Goal: Information Seeking & Learning: Learn about a topic

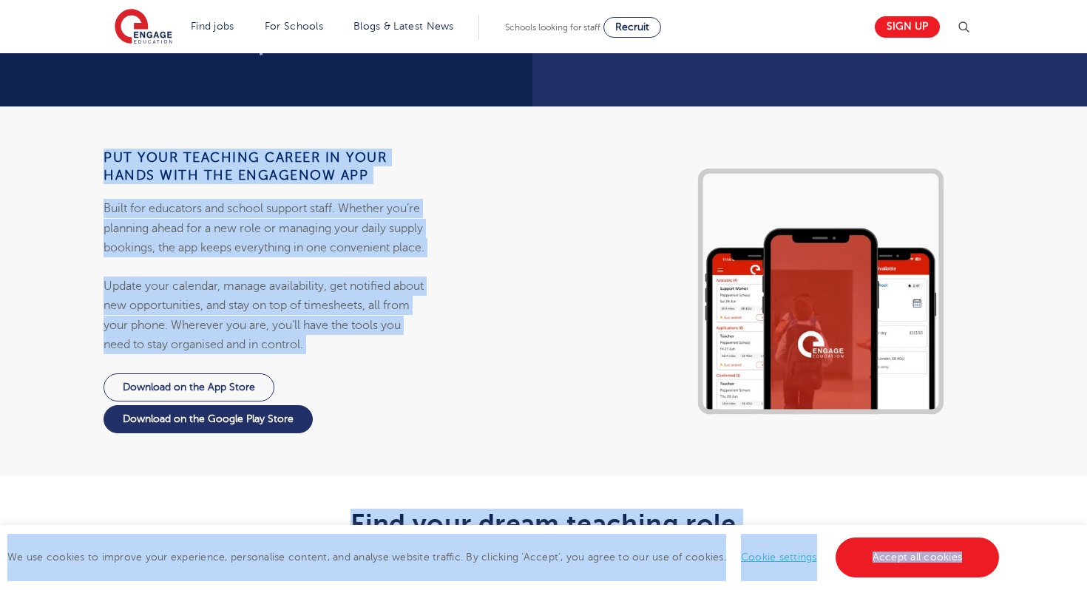
scroll to position [1394, 0]
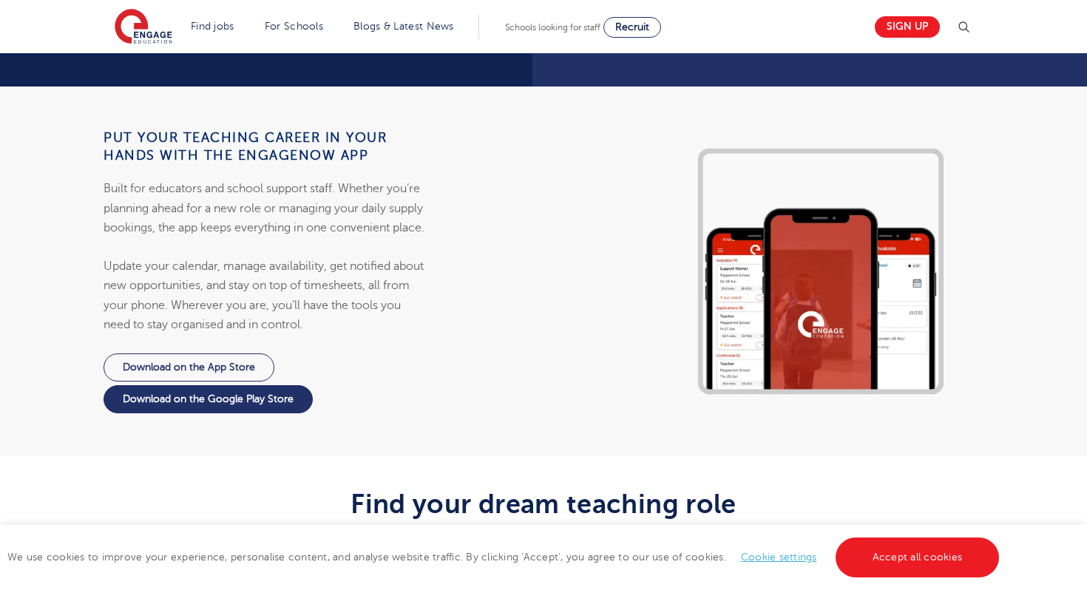
drag, startPoint x: 814, startPoint y: 213, endPoint x: 501, endPoint y: 199, distance: 313.2
click at [501, 199] on main "The teaching agency that works for you Welcome to the fastest-growing database …" at bounding box center [543, 347] width 1087 height 3483
click at [442, 291] on div "Put your teaching career in your hands with the EngageNow app Built for educato…" at bounding box center [266, 272] width 555 height 370
click at [453, 337] on div "Put your teaching career in your hands with the EngageNow app Built for educato…" at bounding box center [266, 272] width 555 height 370
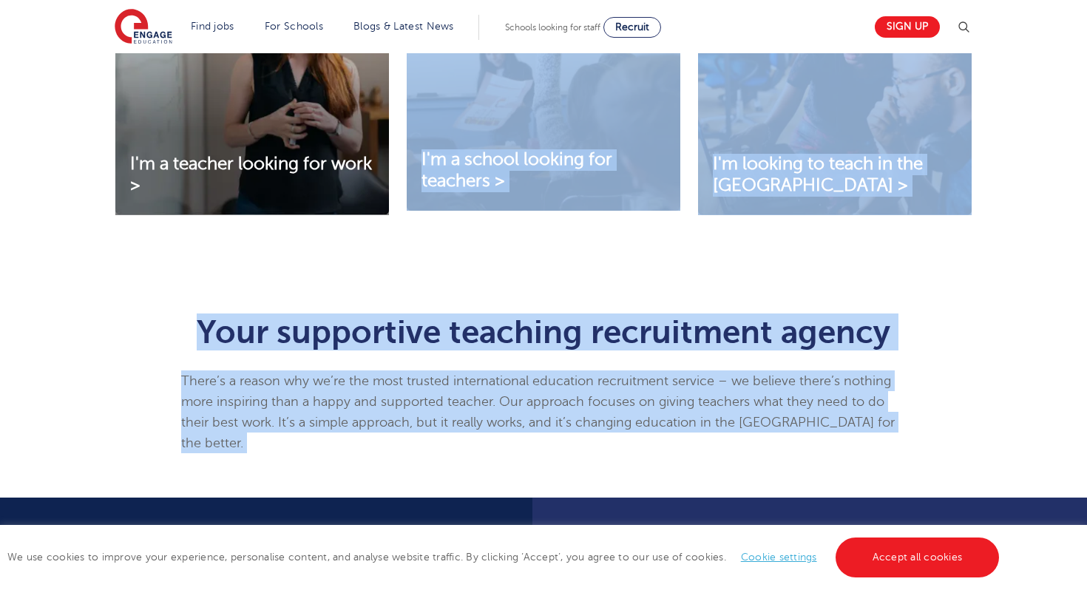
scroll to position [0, 0]
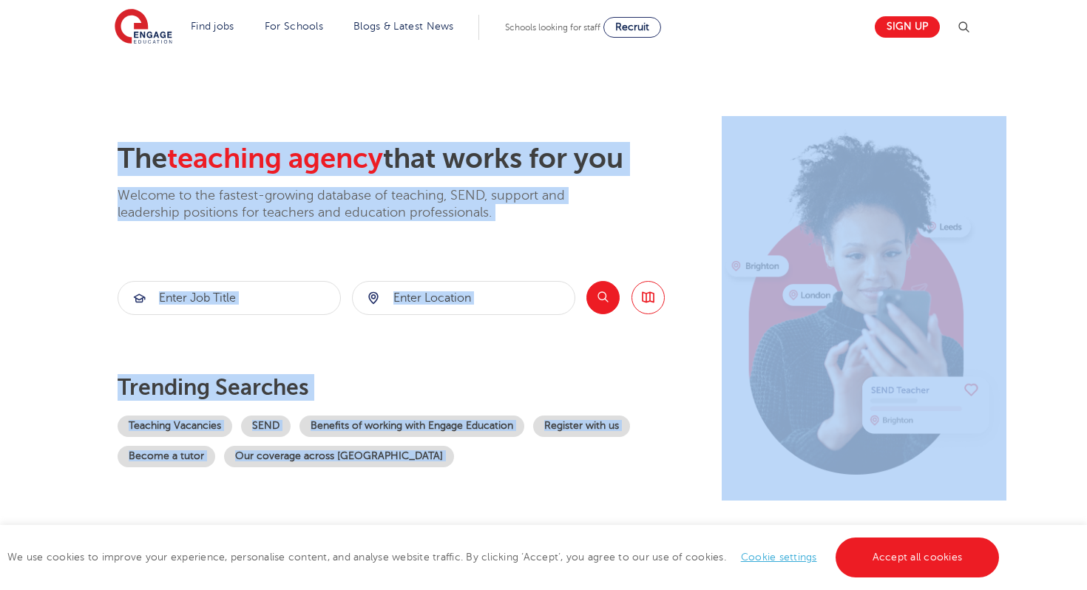
drag, startPoint x: 89, startPoint y: 306, endPoint x: 443, endPoint y: -95, distance: 535.5
click at [410, 373] on div "The teaching agency that works for you Welcome to the fastest-growing database …" at bounding box center [416, 321] width 597 height 359
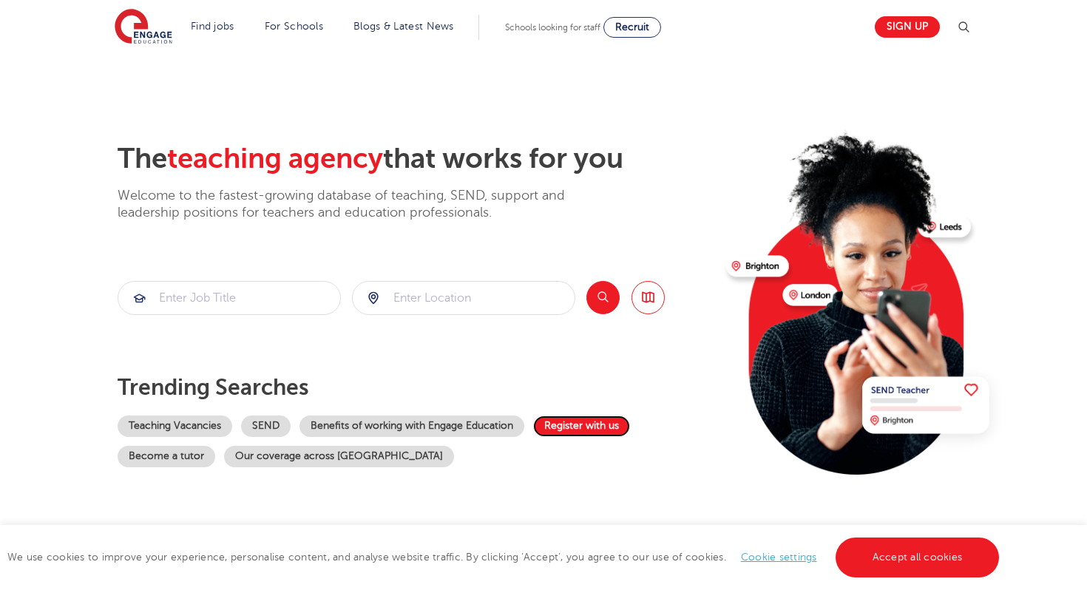
click at [587, 427] on link "Register with us" at bounding box center [581, 426] width 97 height 21
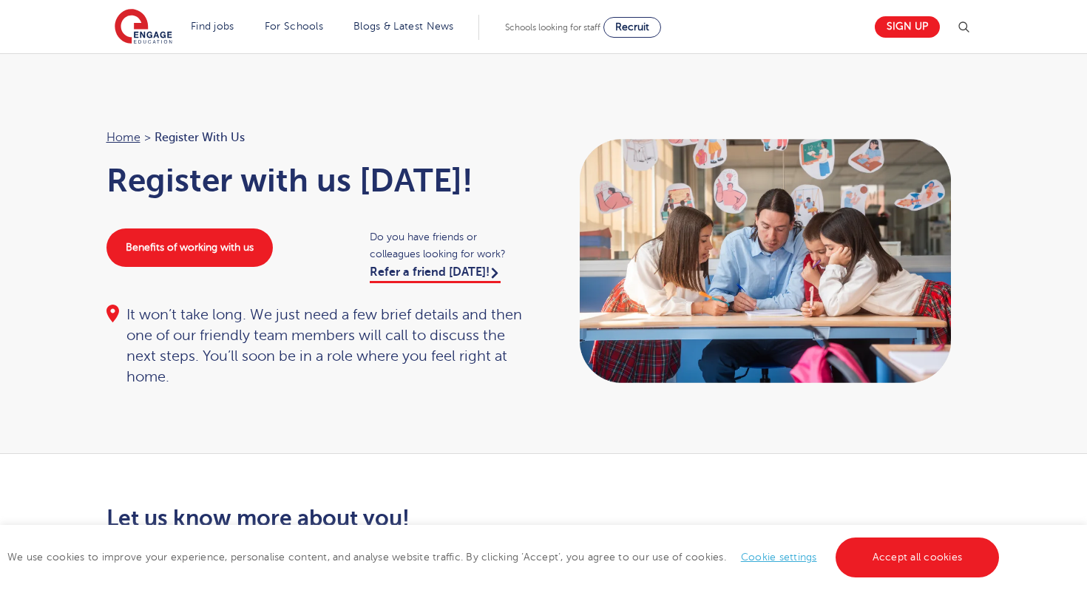
click at [512, 394] on div "Home > Register with us Register with us [DATE]! Benefits of working with us Do…" at bounding box center [543, 253] width 1087 height 401
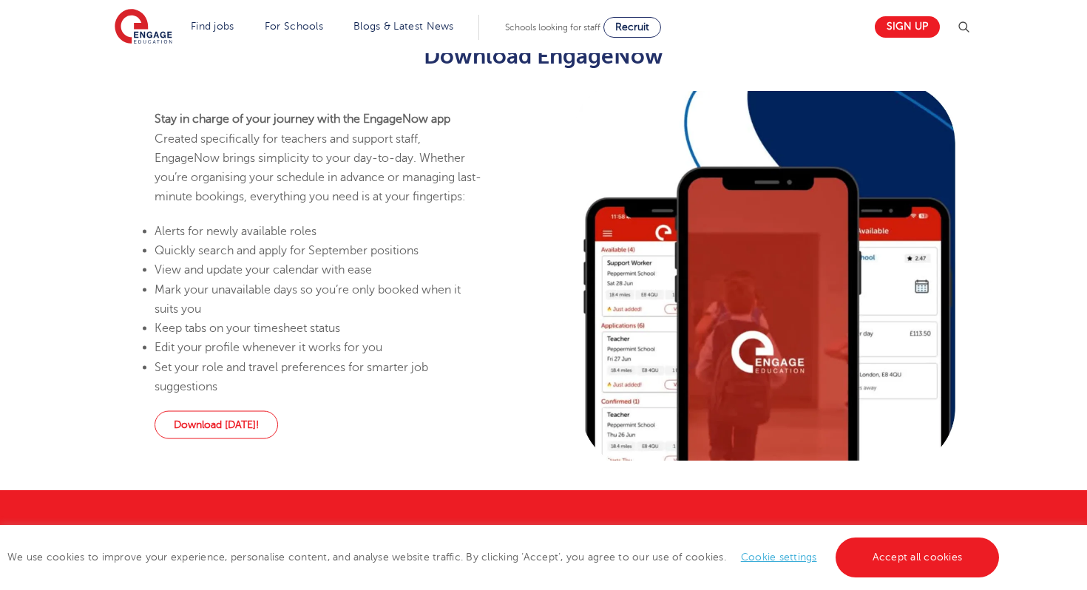
scroll to position [1346, 0]
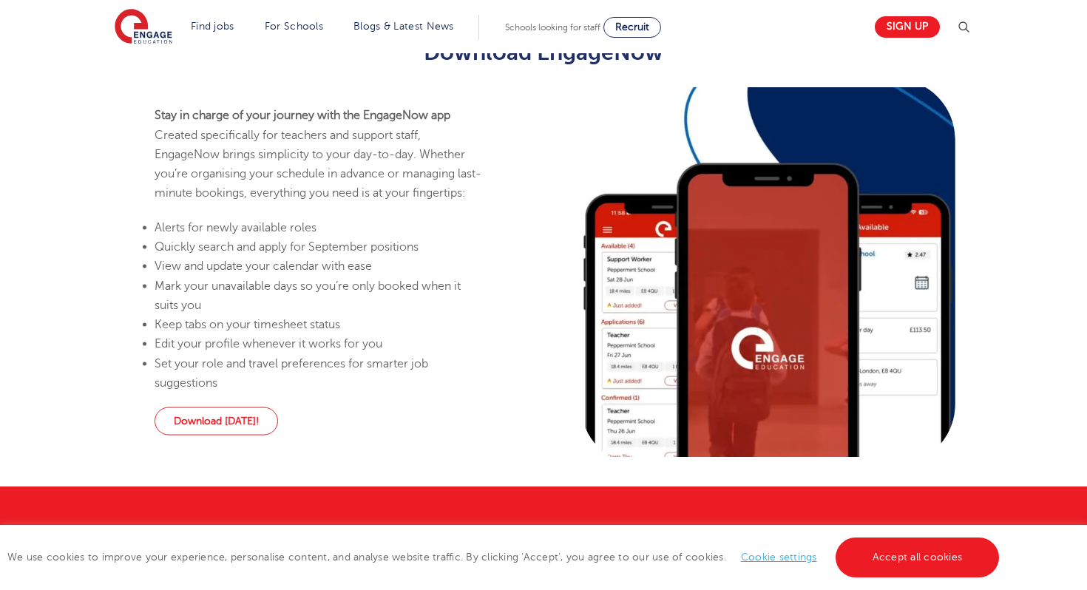
click at [469, 354] on li "Edit your profile whenever it works for you" at bounding box center [320, 343] width 330 height 19
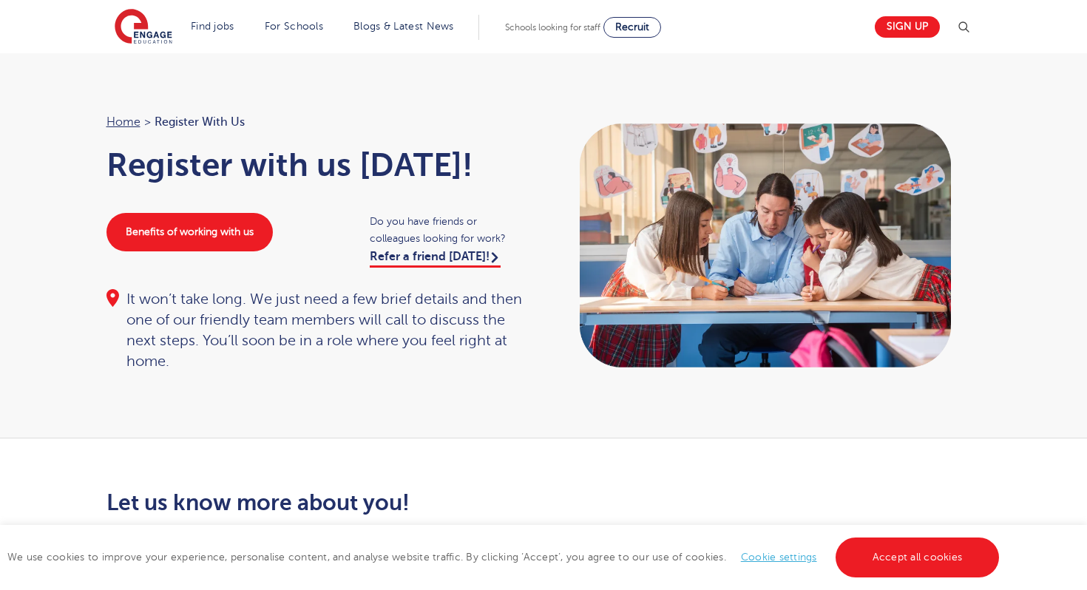
scroll to position [0, 0]
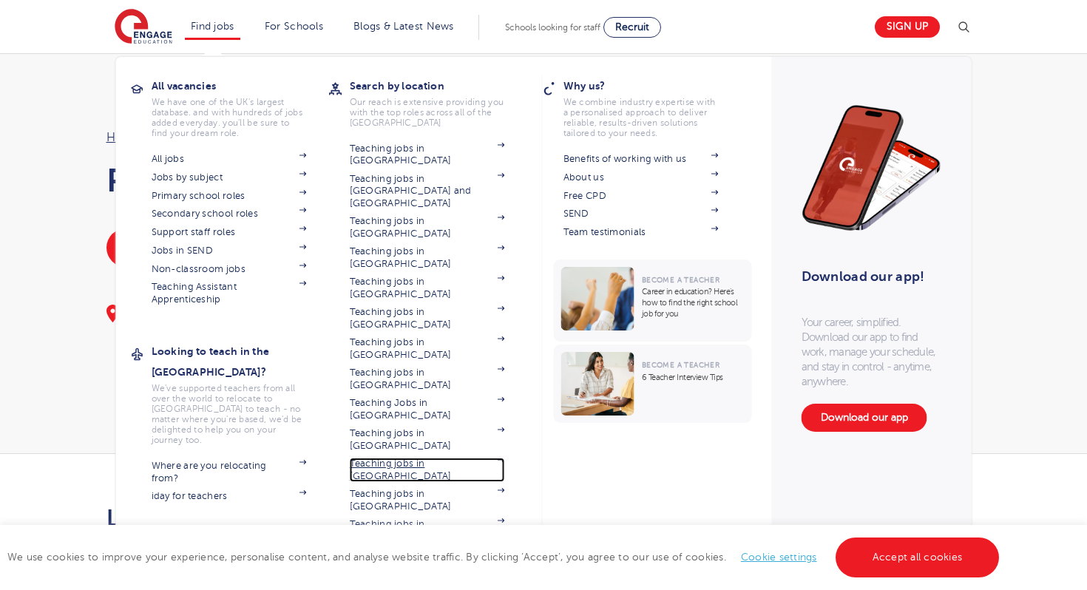
click at [405, 458] on link "Teaching jobs in [GEOGRAPHIC_DATA]" at bounding box center [427, 470] width 155 height 24
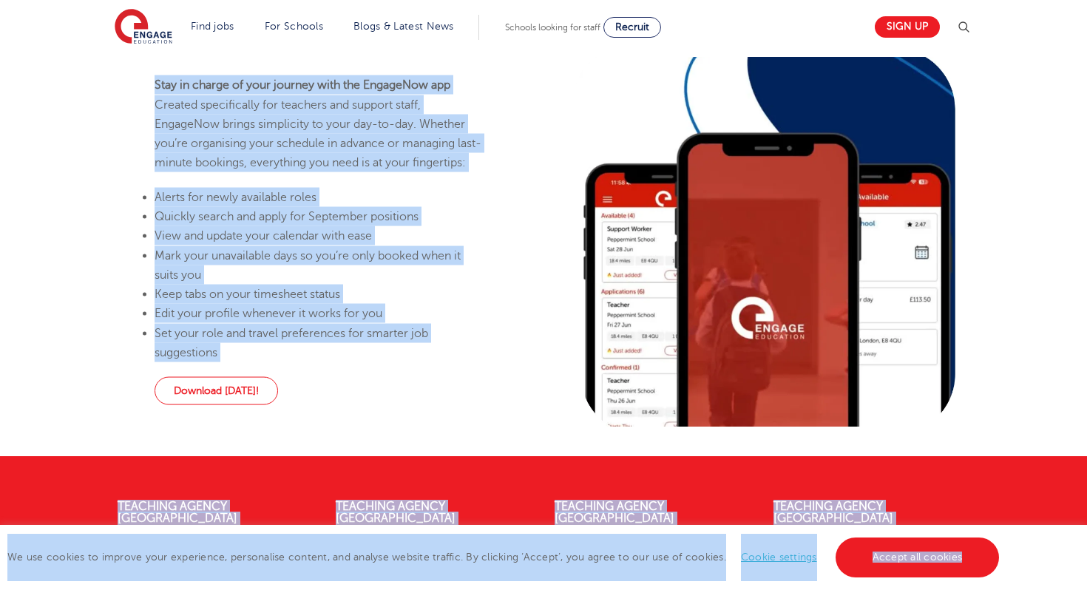
scroll to position [1377, 0]
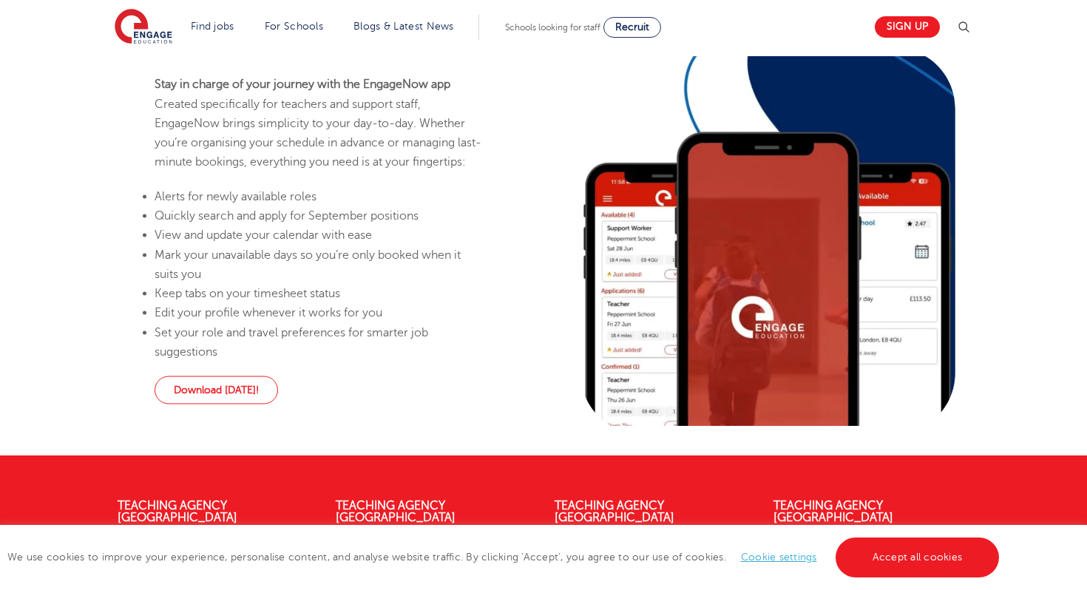
drag, startPoint x: 80, startPoint y: 371, endPoint x: 90, endPoint y: 374, distance: 10.8
click at [477, 399] on div "Download today!" at bounding box center [320, 392] width 330 height 32
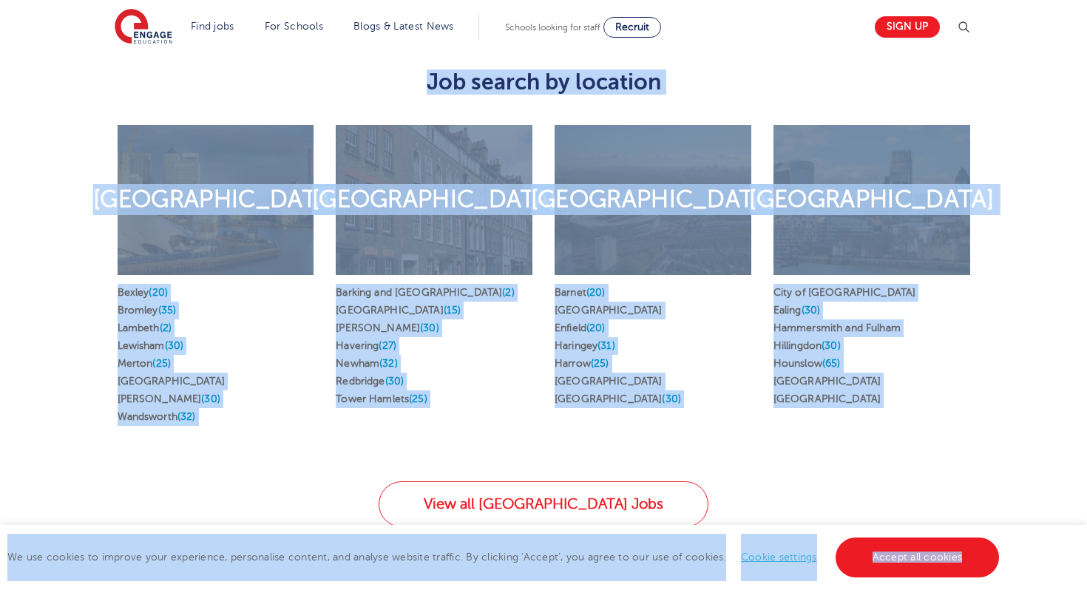
scroll to position [839, 0]
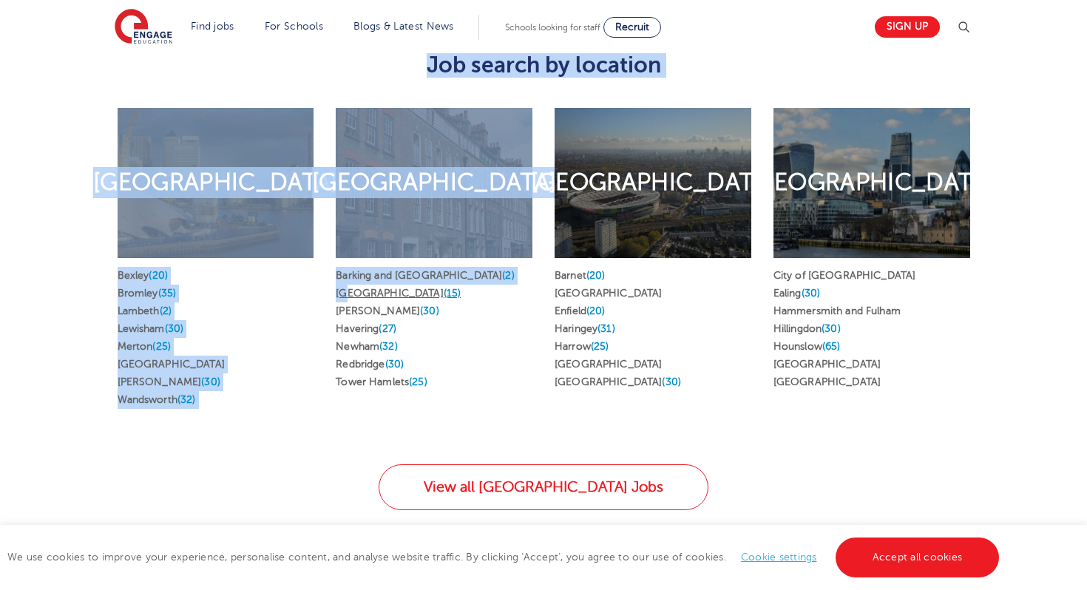
drag, startPoint x: 365, startPoint y: 313, endPoint x: 341, endPoint y: 266, distance: 53.3
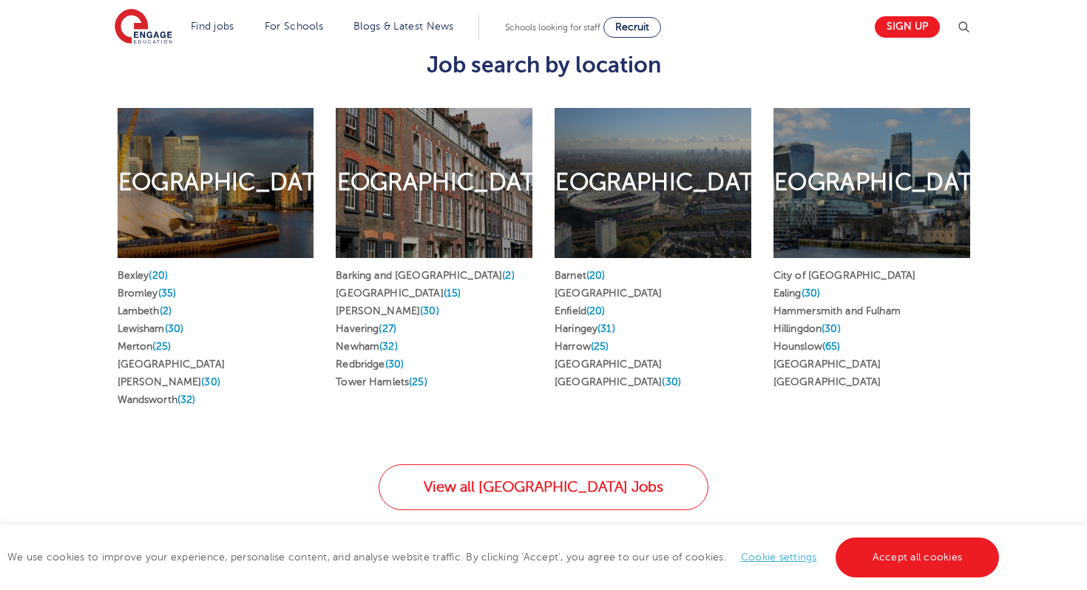
click at [500, 373] on div "Barking and Dagenham (2) Greenwich (15) Hackney (30) Havering (27) Newham (32) …" at bounding box center [434, 332] width 197 height 148
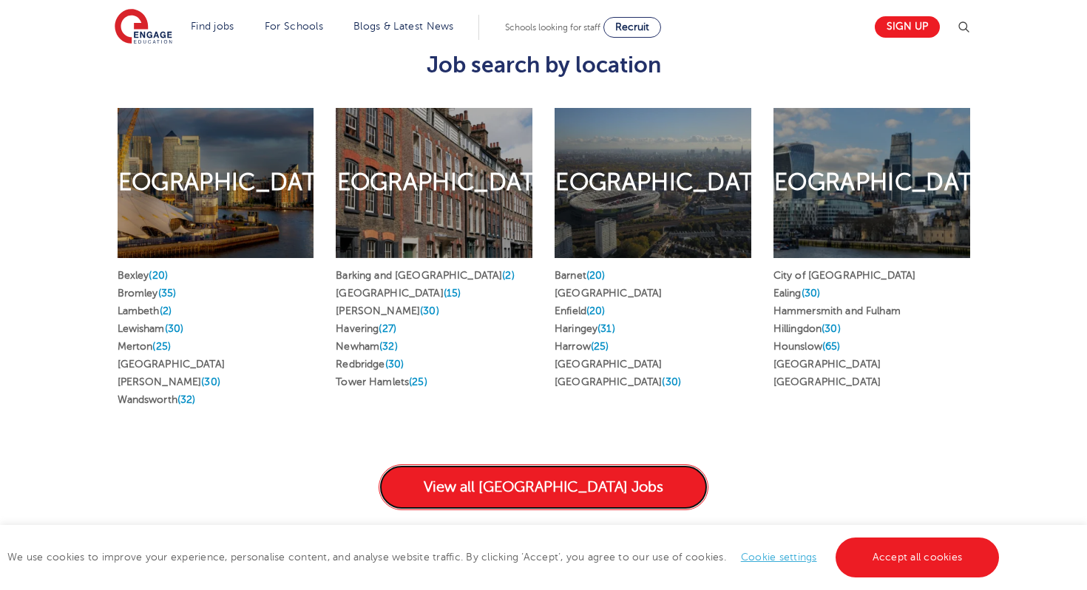
click at [557, 464] on link "View all London Jobs" at bounding box center [544, 487] width 330 height 46
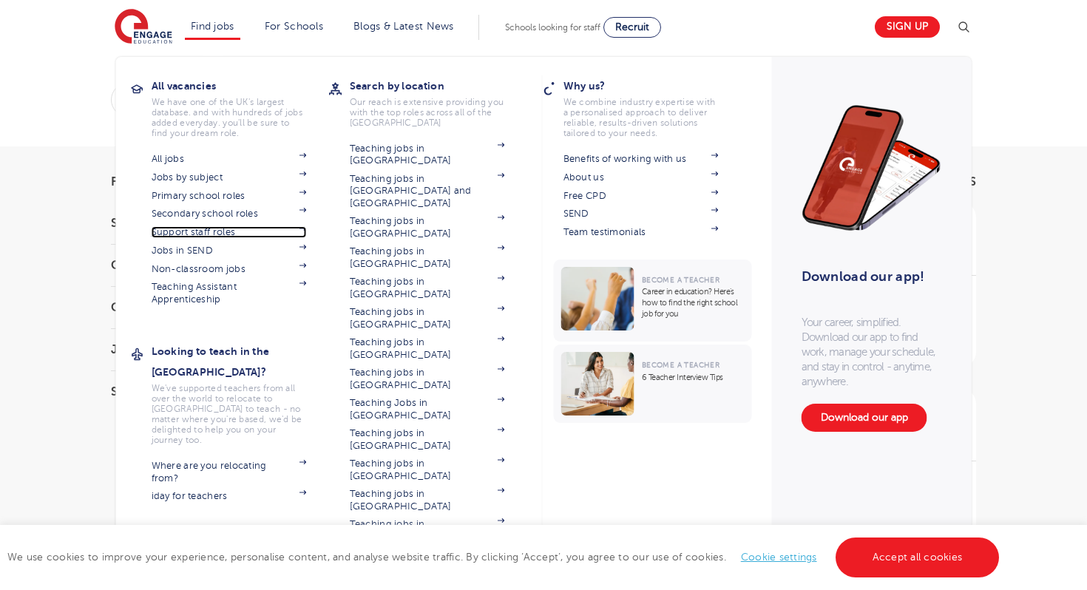
click at [203, 236] on link "Support staff roles" at bounding box center [229, 232] width 155 height 12
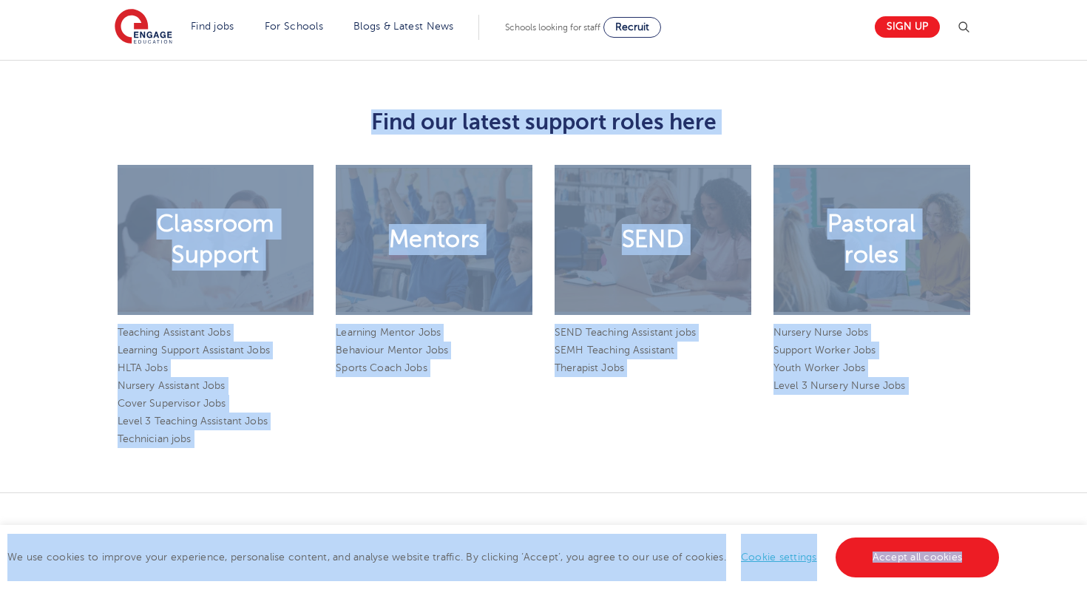
scroll to position [1126, 0]
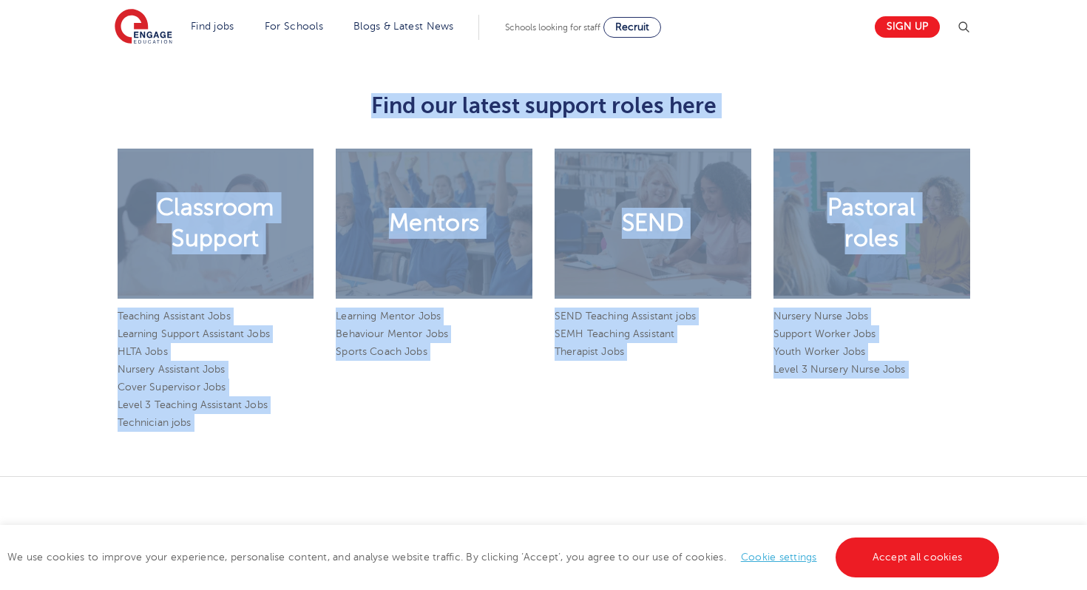
drag, startPoint x: 331, startPoint y: 408, endPoint x: 246, endPoint y: 429, distance: 86.8
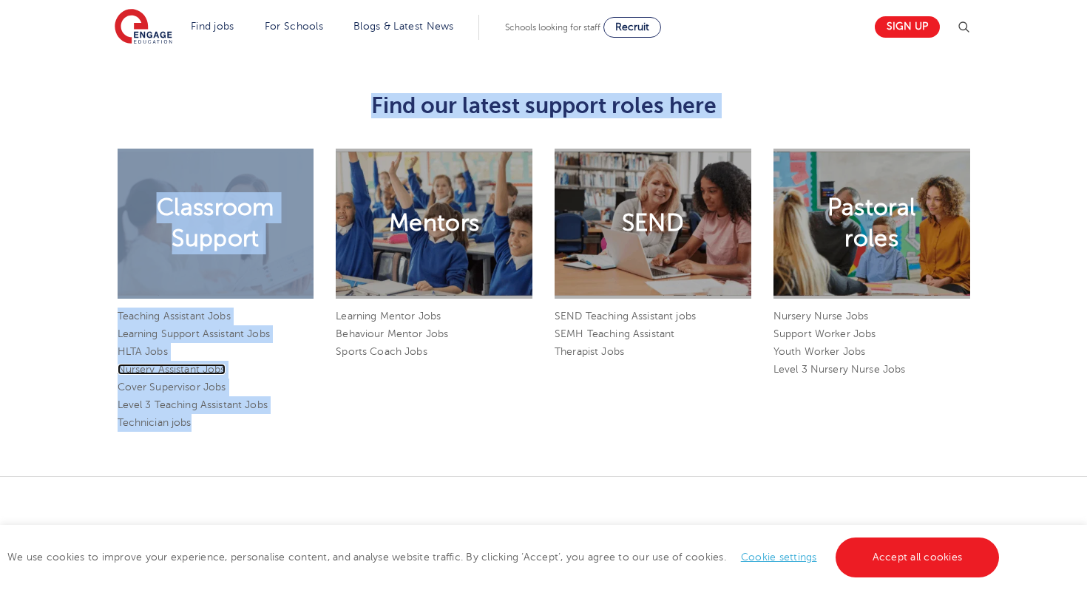
click at [149, 364] on link "Nursery Assistant Jobs" at bounding box center [172, 369] width 108 height 11
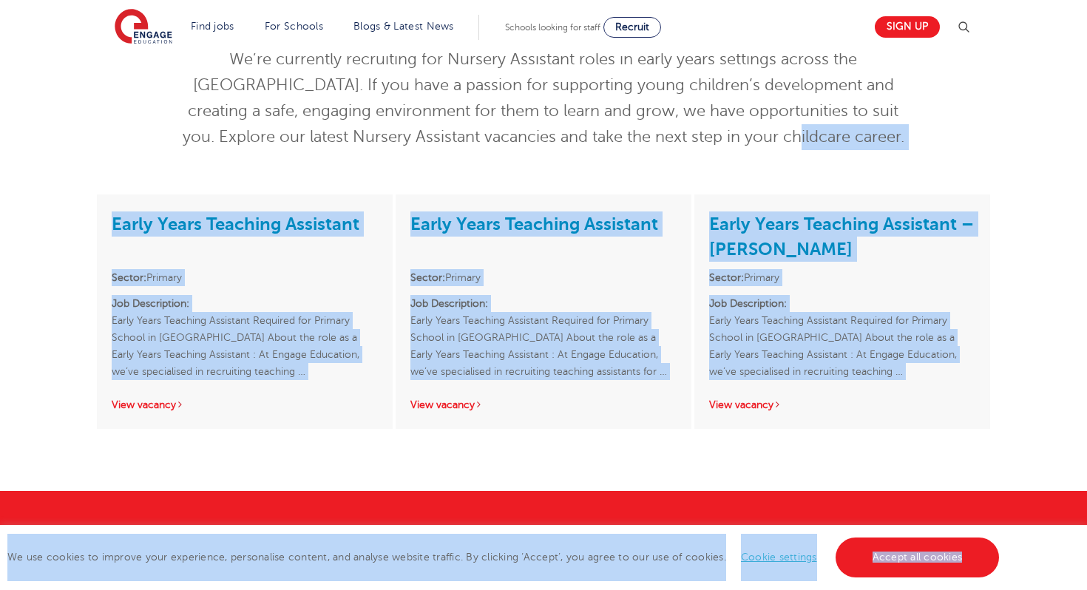
scroll to position [176, 0]
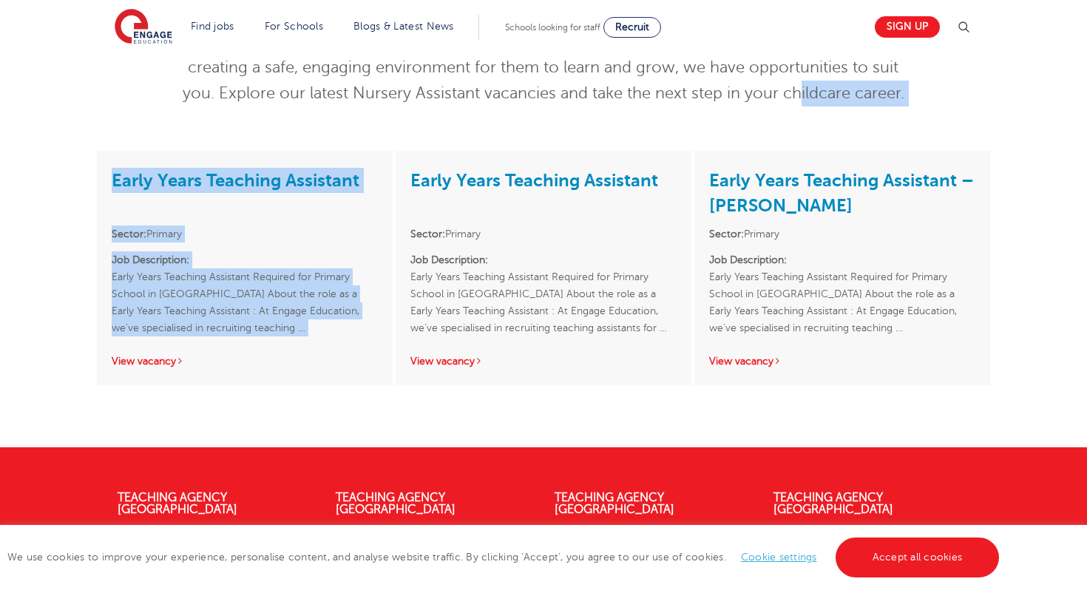
drag, startPoint x: 481, startPoint y: 291, endPoint x: 287, endPoint y: 347, distance: 201.6
click at [285, 348] on main "Nursery Assistant Jobs We’re currently recruiting for Nursery Assistant roles i…" at bounding box center [543, 135] width 1087 height 623
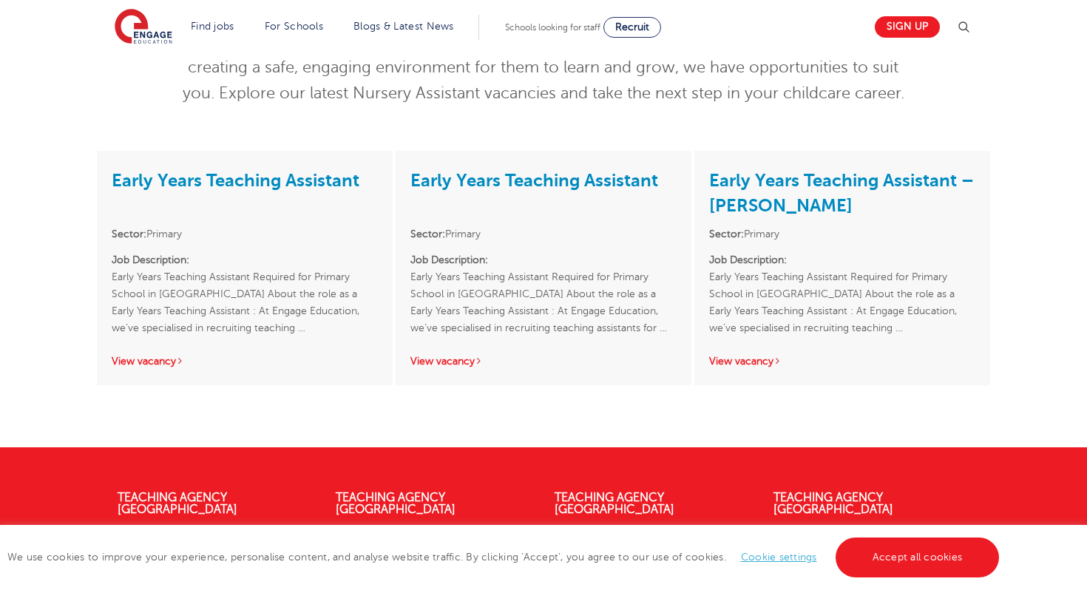
click at [314, 423] on div "Early Years Teaching Assistant Sector: Primary Job Description: Early Years Tea…" at bounding box center [543, 299] width 1087 height 297
click at [454, 362] on link "View vacancy" at bounding box center [446, 361] width 72 height 11
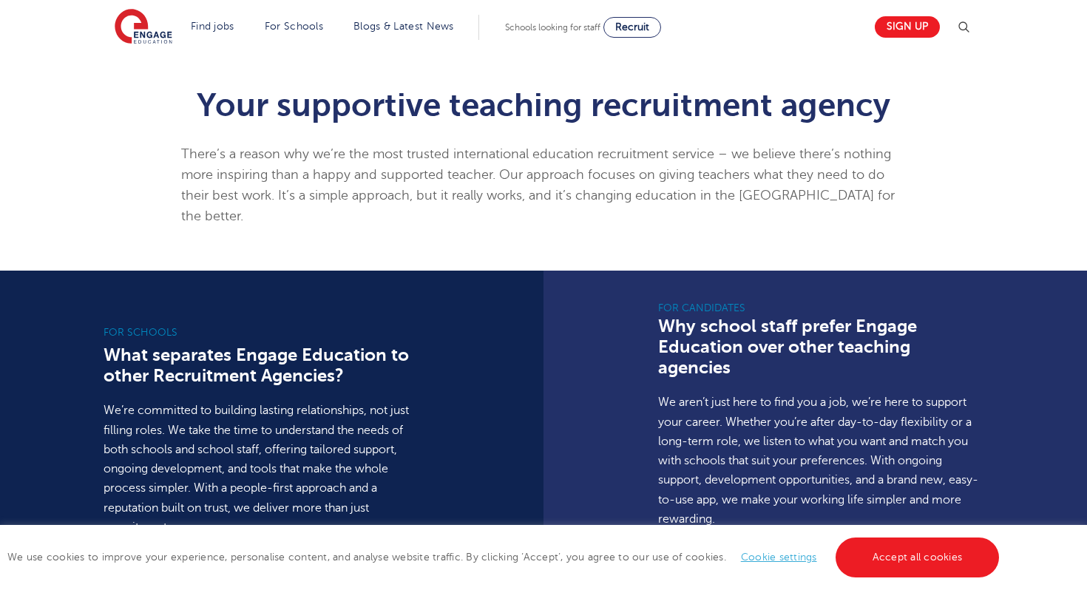
scroll to position [0, 11]
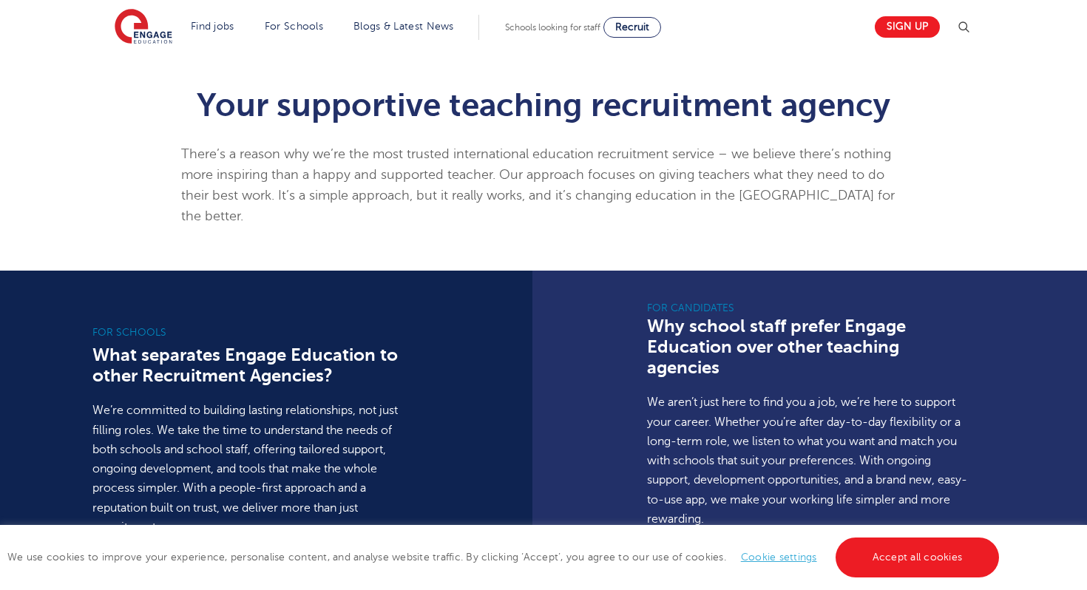
click at [718, 455] on p "We aren’t just here to find you a job, we’re here to support your career. Wheth…" at bounding box center [809, 461] width 325 height 136
click at [757, 450] on p "We aren’t just here to find you a job, we’re here to support your career. Wheth…" at bounding box center [809, 461] width 325 height 136
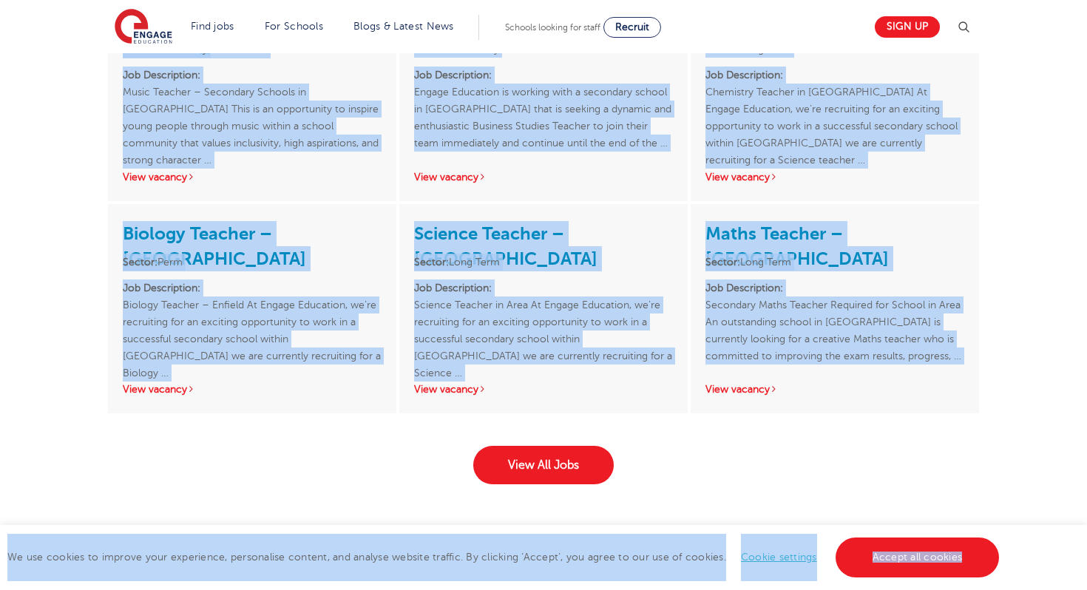
scroll to position [2191, 0]
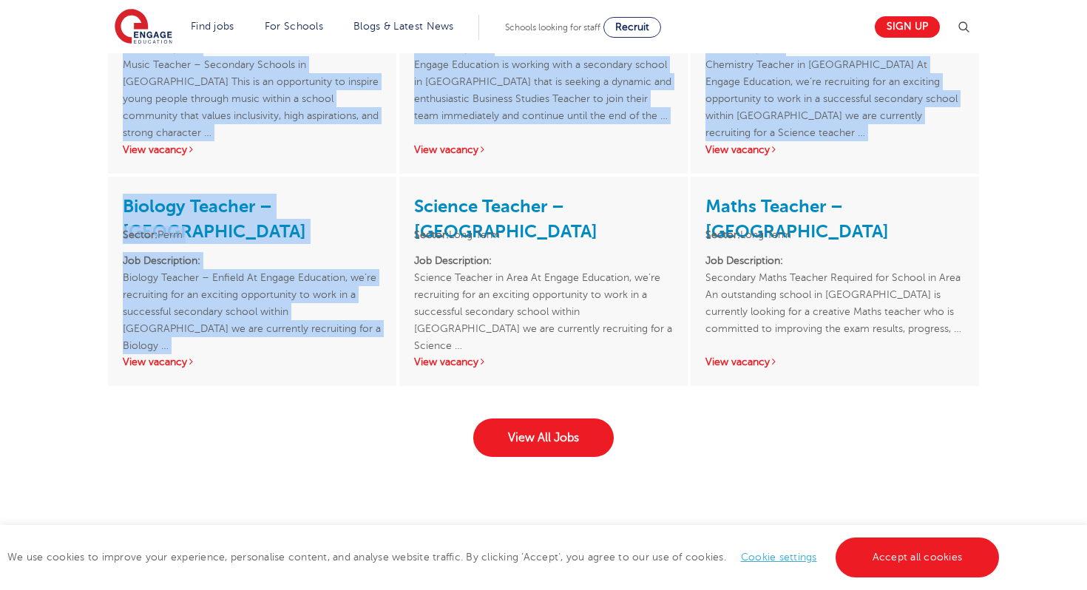
drag, startPoint x: 738, startPoint y: 485, endPoint x: 291, endPoint y: 339, distance: 469.9
click at [487, 419] on link "View All Jobs" at bounding box center [543, 438] width 141 height 38
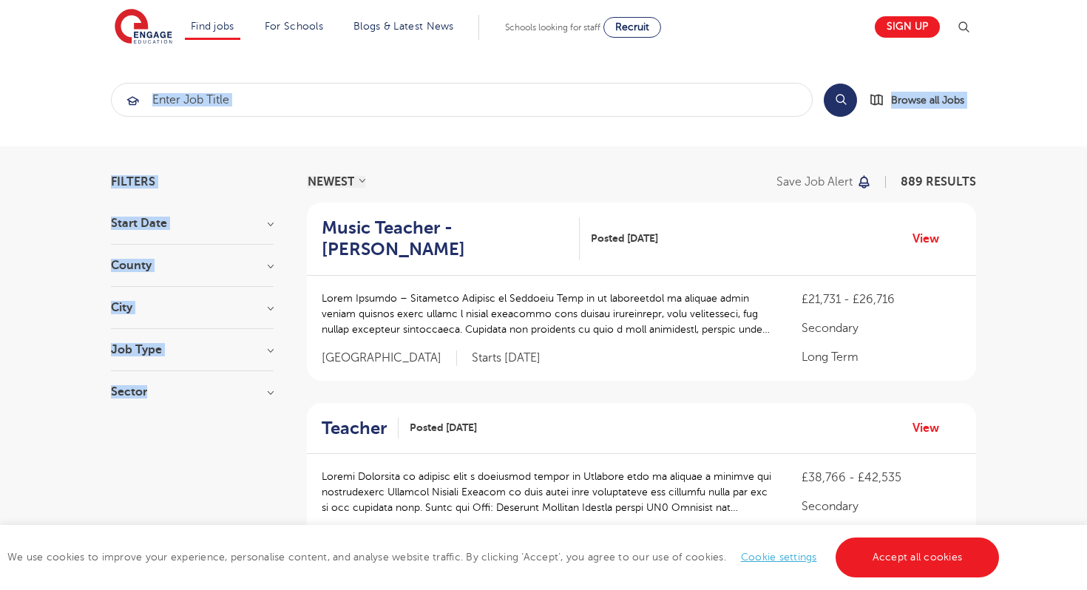
drag, startPoint x: 473, startPoint y: 113, endPoint x: 612, endPoint y: -117, distance: 268.8
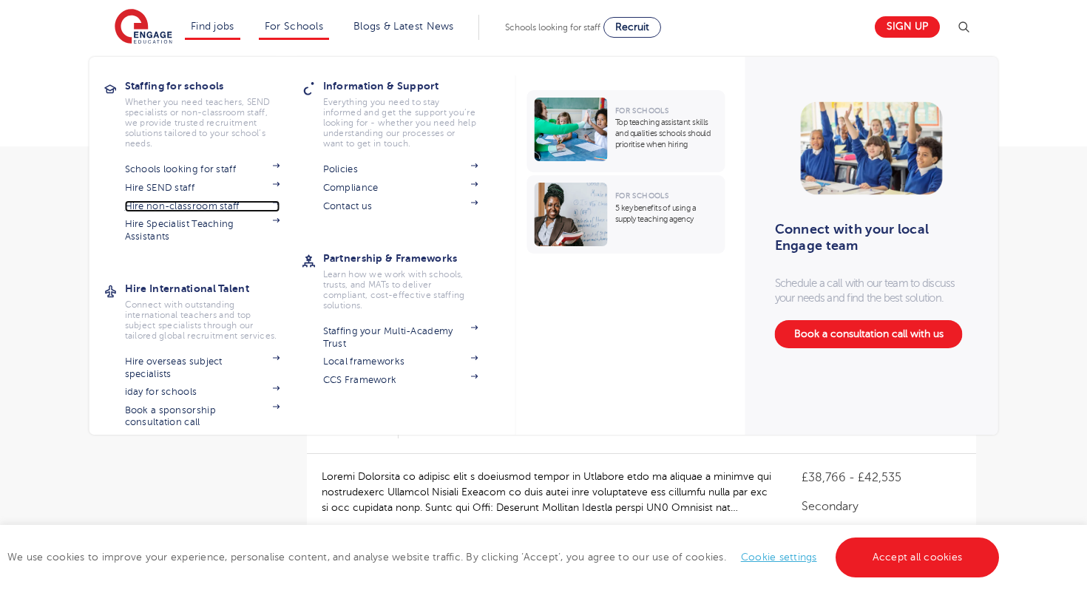
click at [180, 207] on link "Hire non-classroom staff" at bounding box center [202, 206] width 155 height 12
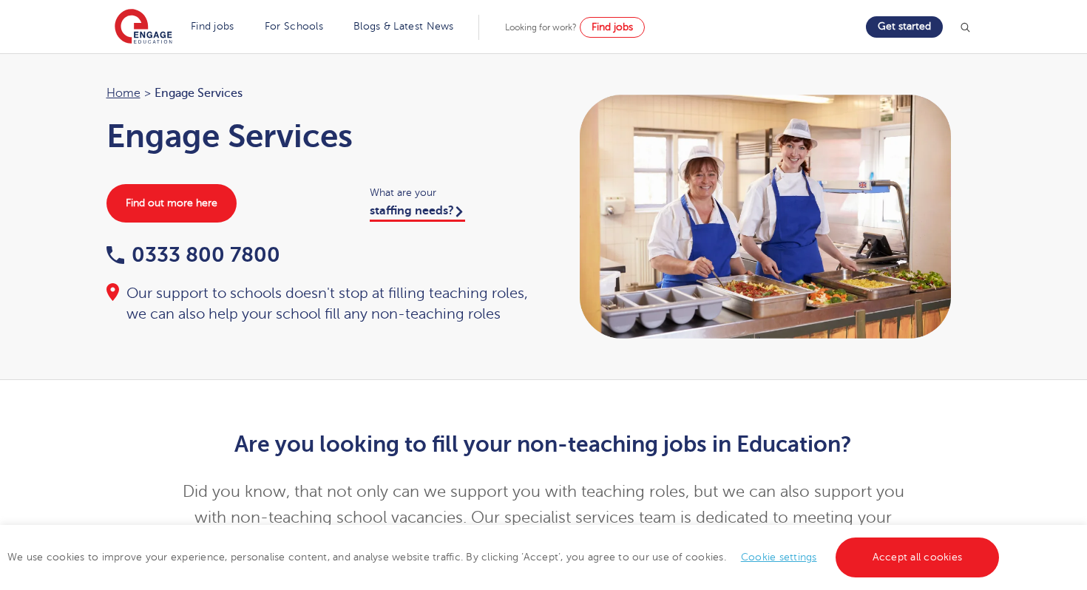
click at [369, 364] on div "Home > Engage Services Engage Services Find out more here What are your staffin…" at bounding box center [543, 216] width 1087 height 327
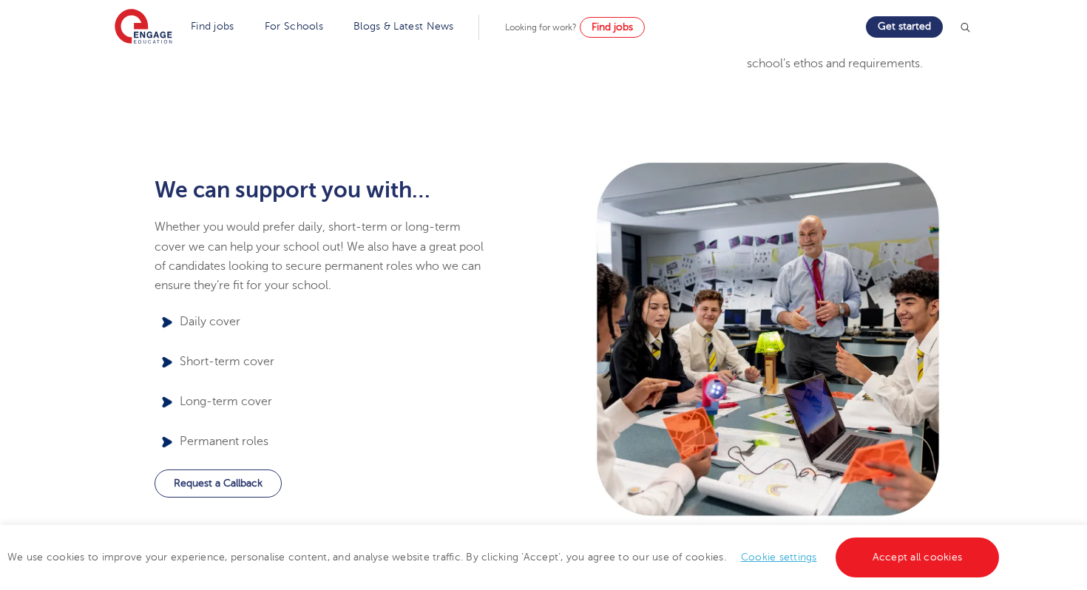
scroll to position [1272, 0]
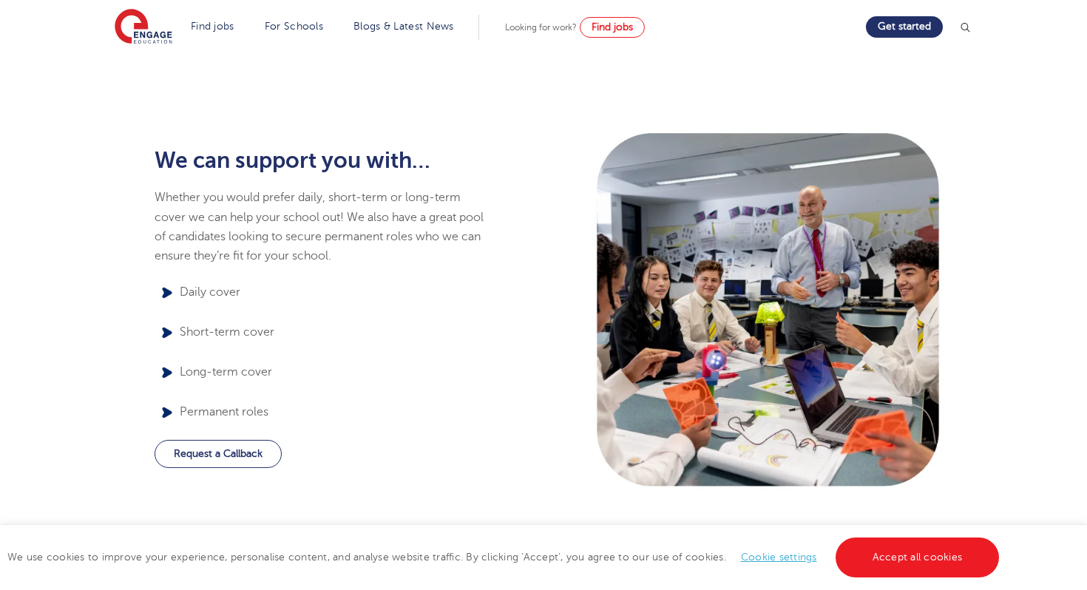
click at [513, 226] on div "We can support you with… Whether you would prefer daily, short-term or long-ter…" at bounding box center [319, 310] width 449 height 370
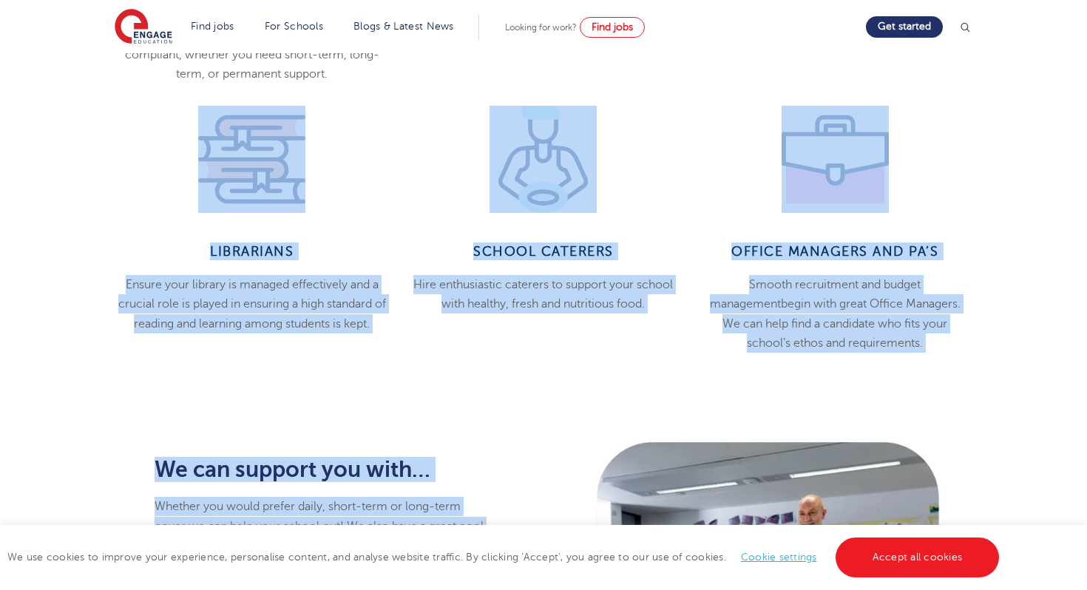
scroll to position [0, 0]
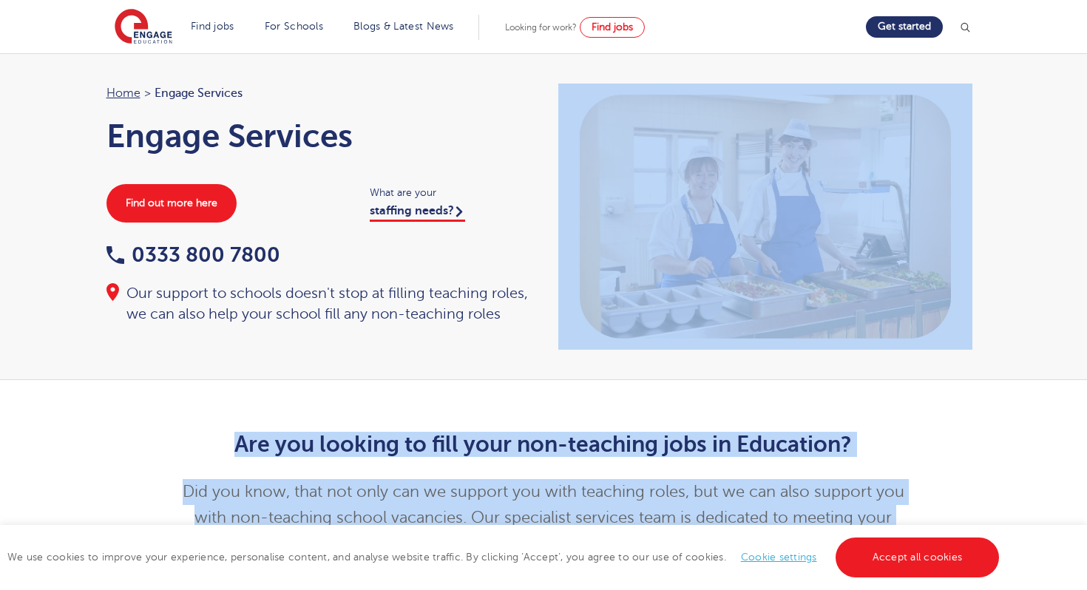
drag, startPoint x: 345, startPoint y: 339, endPoint x: 532, endPoint y: 73, distance: 324.4
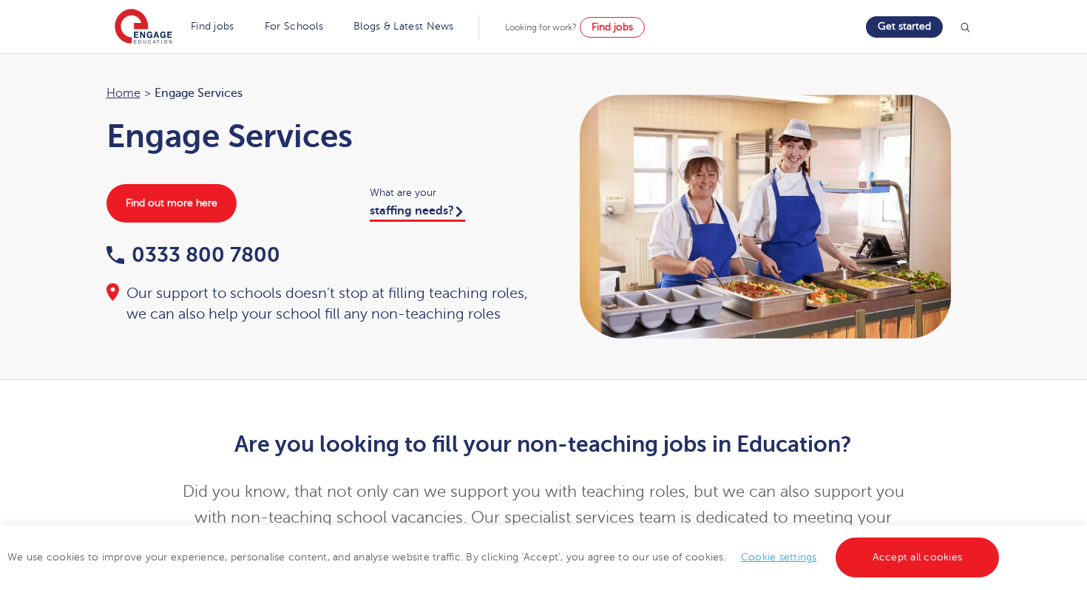
click at [688, 53] on section "Find jobs All vacancies We have one of the UK's largest database. and with hund…" at bounding box center [490, 27] width 751 height 54
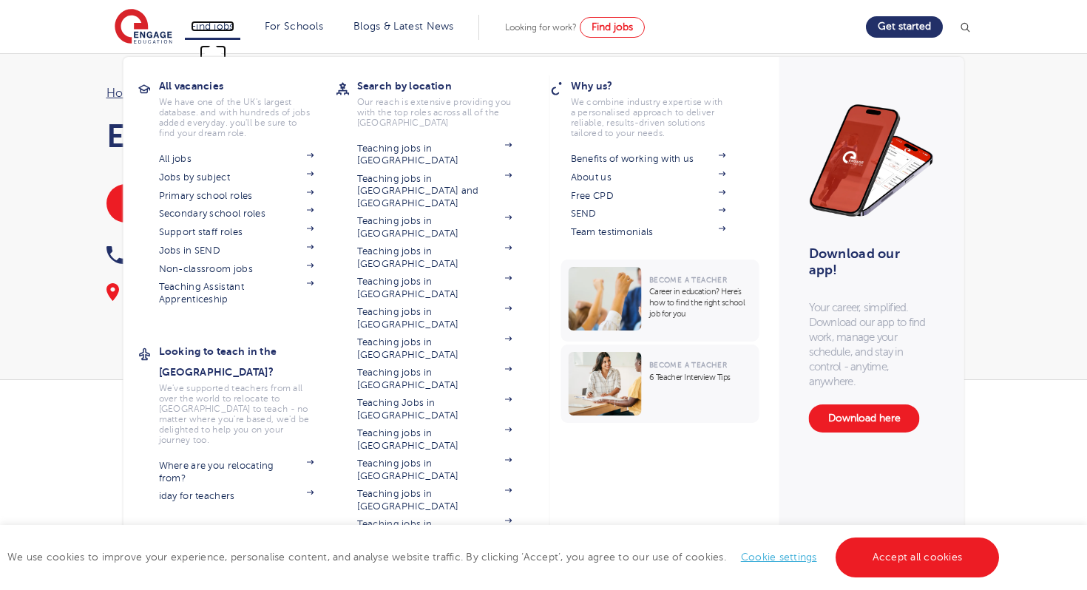
click at [229, 31] on link "Find jobs" at bounding box center [213, 26] width 44 height 11
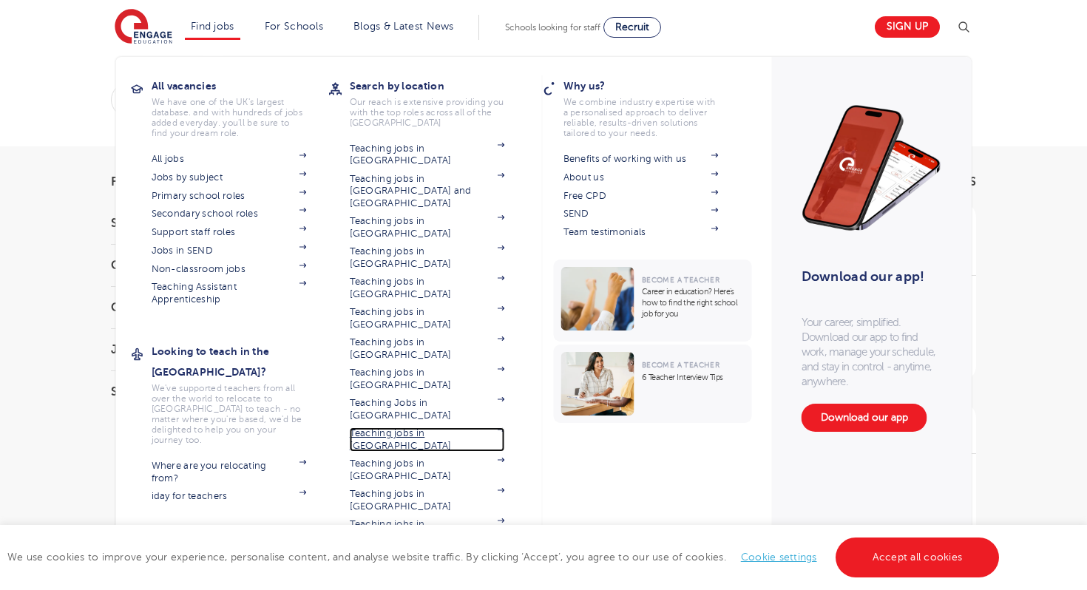
click at [386, 427] on link "Teaching jobs in [GEOGRAPHIC_DATA]" at bounding box center [427, 439] width 155 height 24
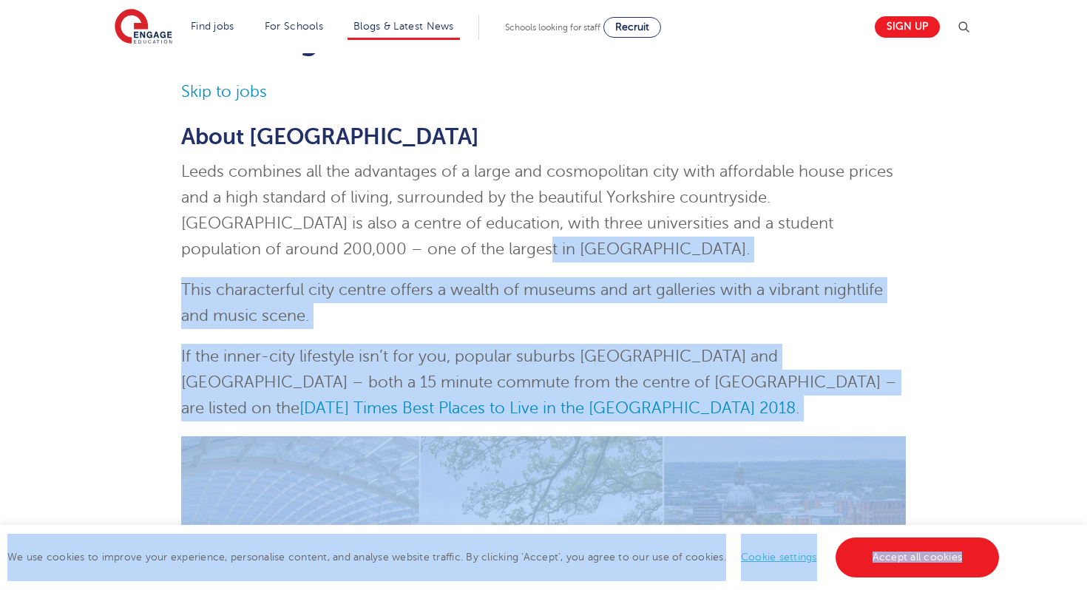
scroll to position [135, 0]
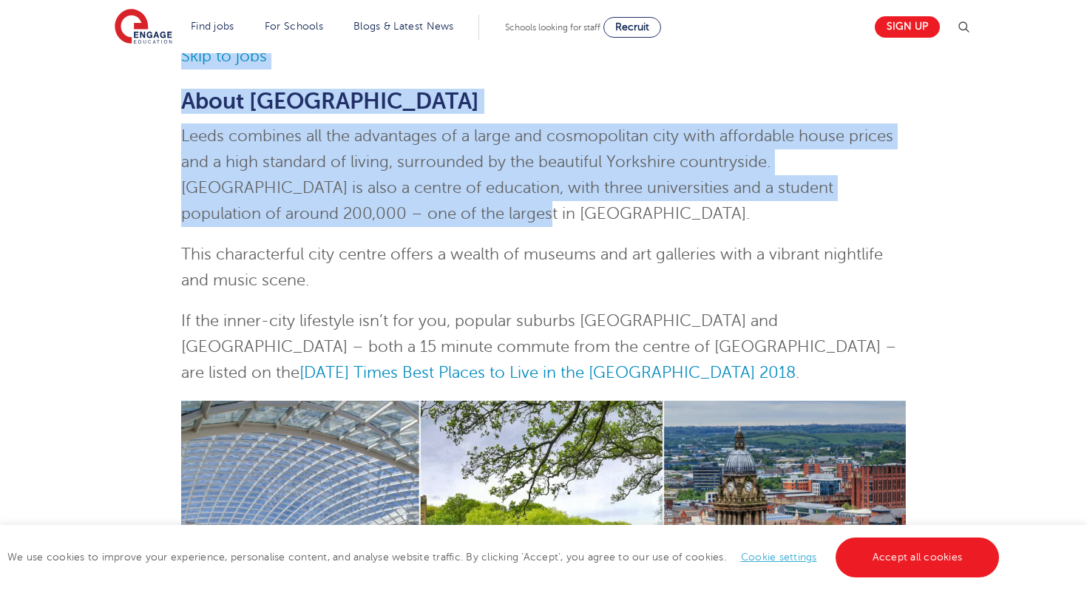
drag, startPoint x: 371, startPoint y: 345, endPoint x: 539, endPoint y: -117, distance: 492.0
